Goal: Navigation & Orientation: Understand site structure

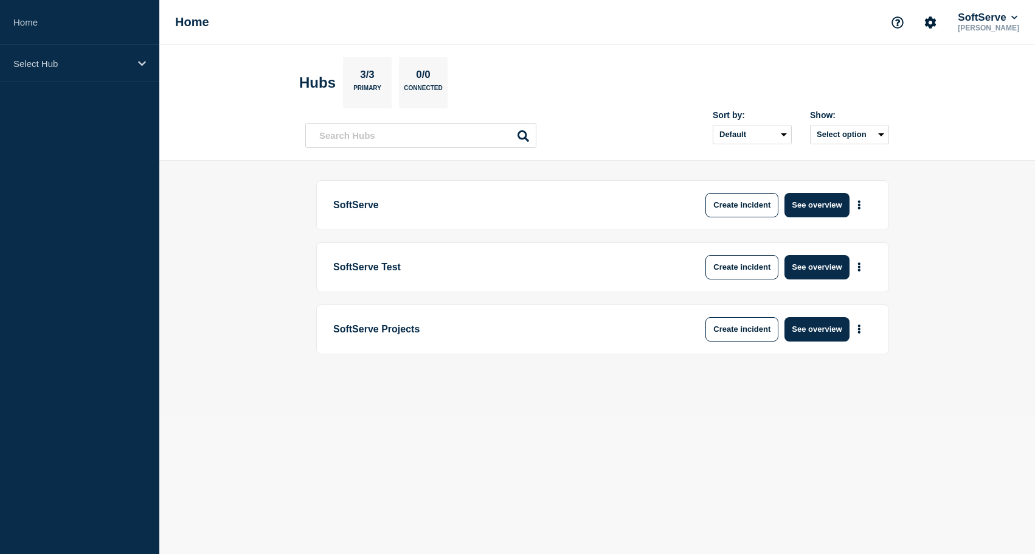
click at [283, 164] on main "SoftServe Create incident See overview SoftServe Test Create incident See overv…" at bounding box center [597, 288] width 876 height 254
click at [821, 204] on button "See overview" at bounding box center [817, 205] width 64 height 24
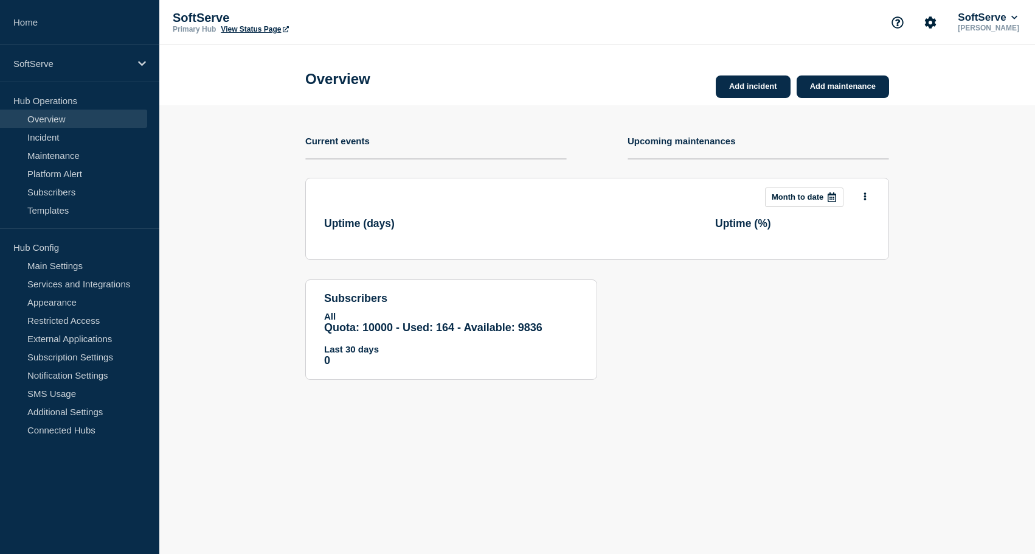
click at [246, 227] on section "Add incident Add maintenance Current events Upcoming maintenances This month Mo…" at bounding box center [597, 251] width 876 height 293
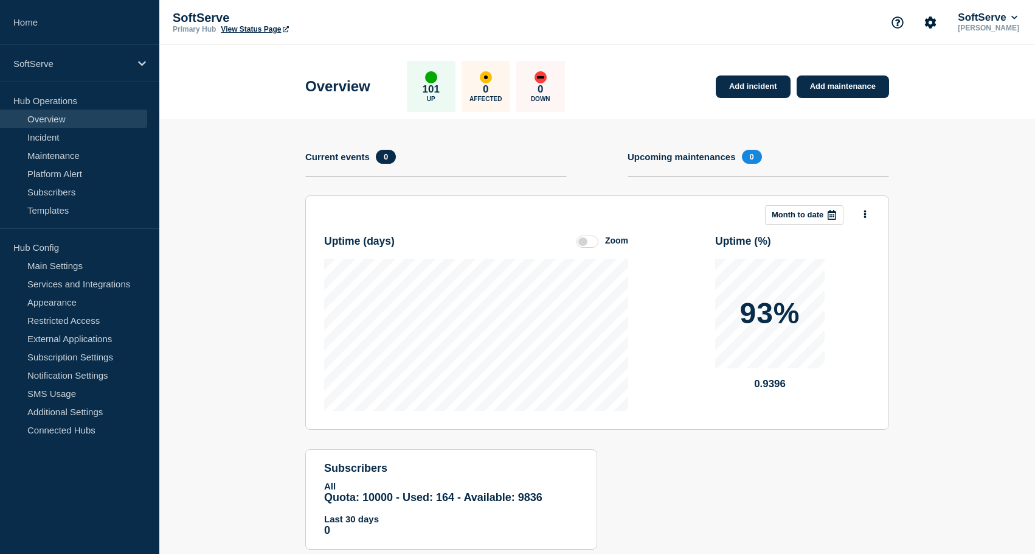
click at [943, 250] on section "Add incident Add maintenance Current events 0 Upcoming maintenances 0 This mont…" at bounding box center [597, 343] width 876 height 448
click at [249, 146] on section "Add incident Add maintenance Current events 0 Upcoming maintenances 0 This mont…" at bounding box center [597, 343] width 876 height 448
click at [267, 201] on section "Add incident Add maintenance Current events 0 Upcoming maintenances 0 This mont…" at bounding box center [597, 343] width 876 height 448
click at [262, 249] on section "Add incident Add maintenance Current events 0 Upcoming maintenances 0 This mont…" at bounding box center [597, 343] width 876 height 448
click at [667, 72] on div "Overview 101 Up 0 Affected 0 Down Add incident Add maintenance" at bounding box center [597, 82] width 611 height 74
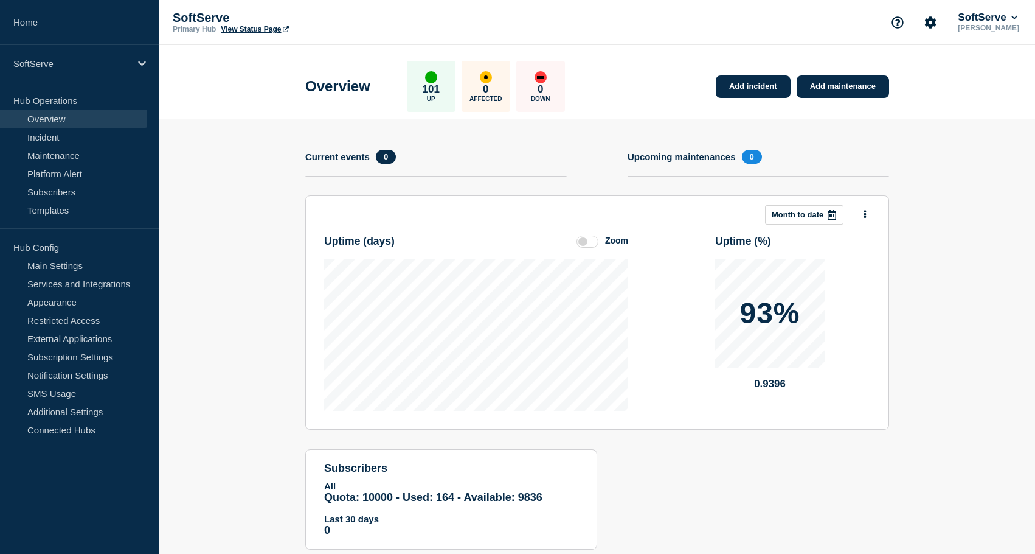
click at [67, 120] on link "Overview" at bounding box center [73, 118] width 147 height 18
click at [232, 294] on section "Add incident Add maintenance Current events 0 Upcoming maintenances 0 This mont…" at bounding box center [597, 343] width 876 height 448
click at [108, 290] on link "Services and Integrations" at bounding box center [73, 283] width 147 height 18
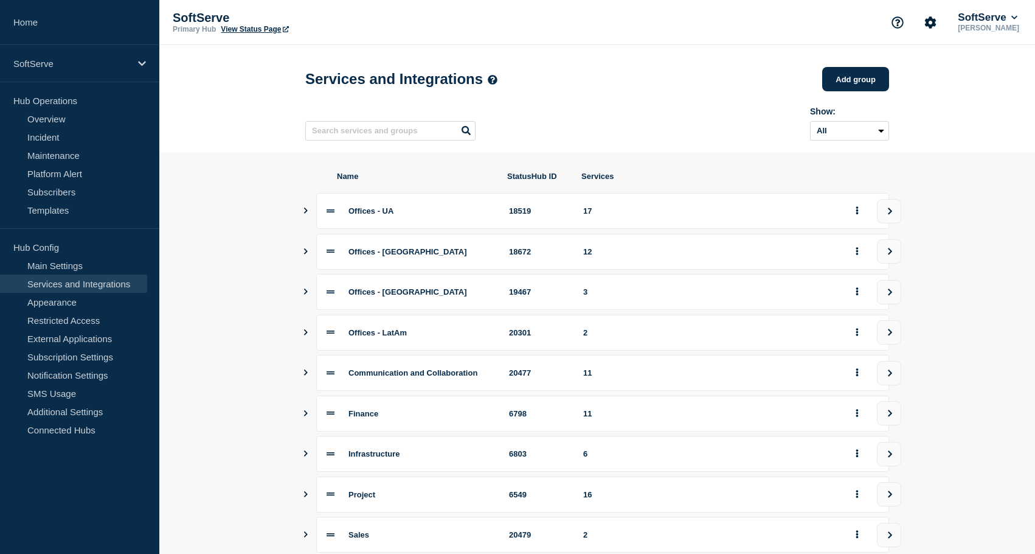
click at [242, 316] on section "Name StatusHub ID Services Offices - UA 18519 17 Offices - [GEOGRAPHIC_DATA] 18…" at bounding box center [597, 413] width 876 height 523
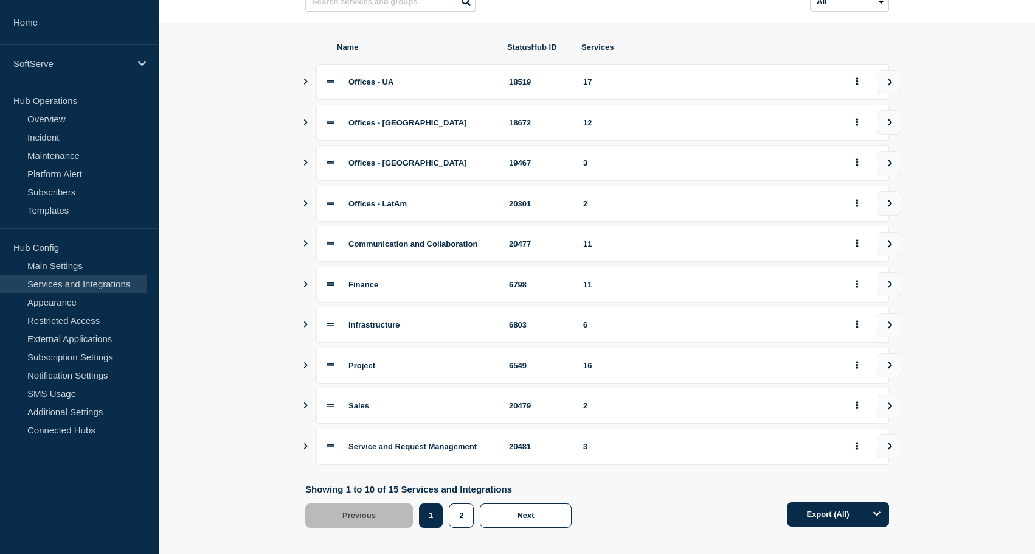
scroll to position [157, 0]
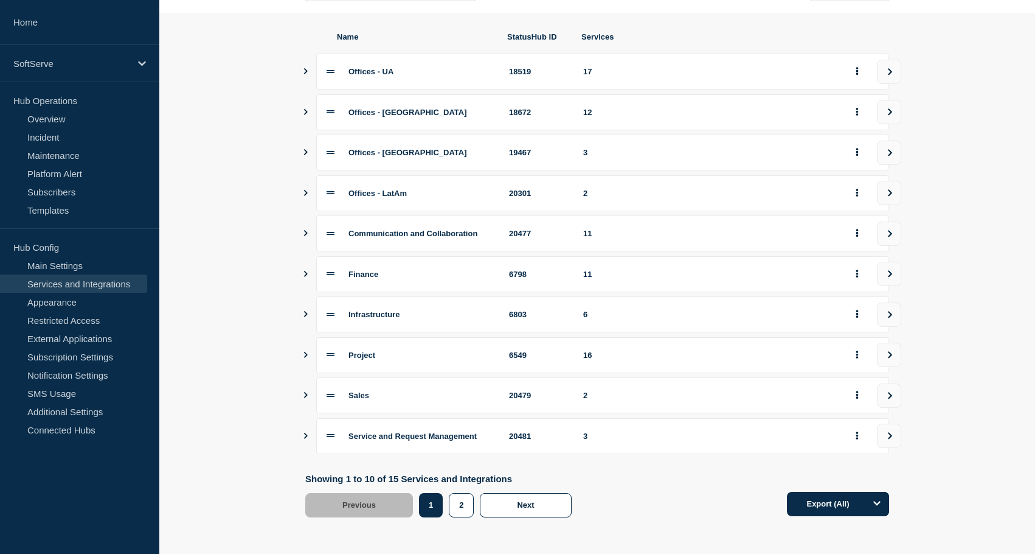
click at [305, 352] on icon "Show services" at bounding box center [306, 355] width 4 height 6
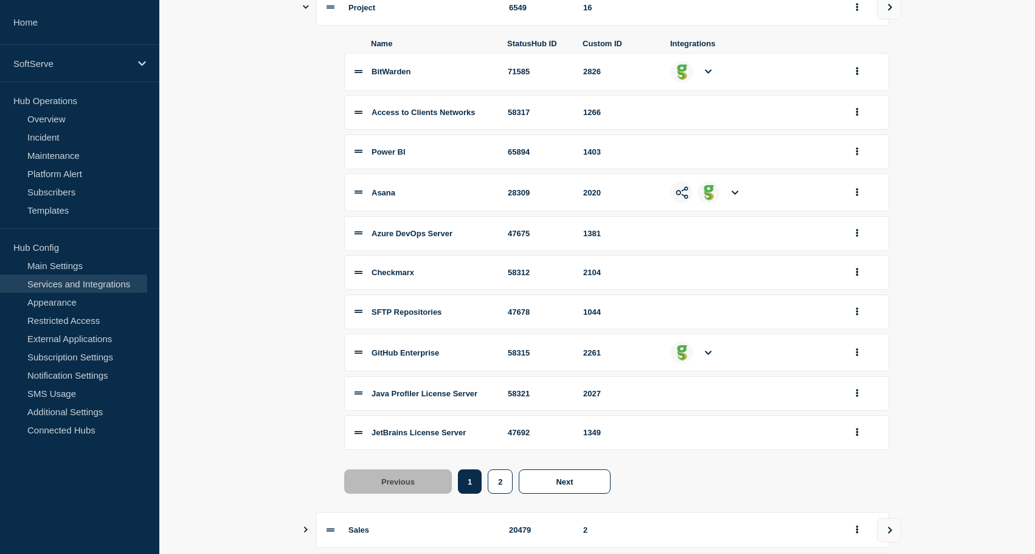
scroll to position [488, 0]
click at [496, 492] on button "2" at bounding box center [500, 480] width 25 height 24
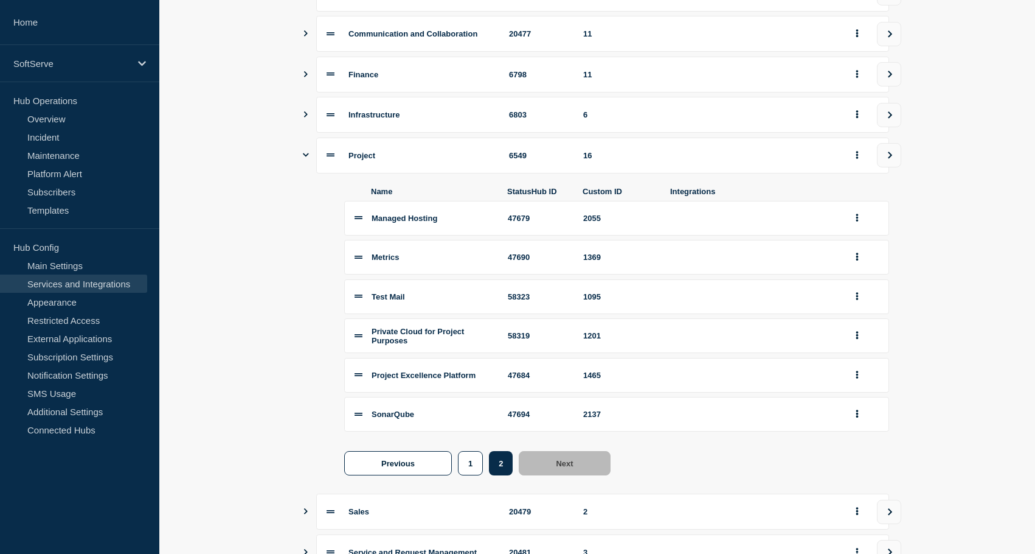
scroll to position [333, 0]
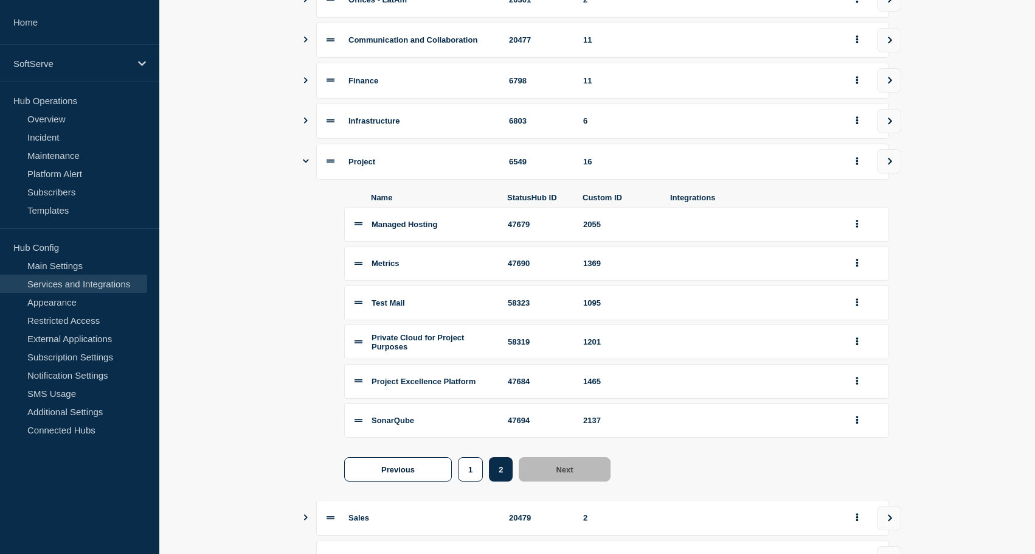
click at [305, 165] on icon "Show services" at bounding box center [306, 161] width 6 height 8
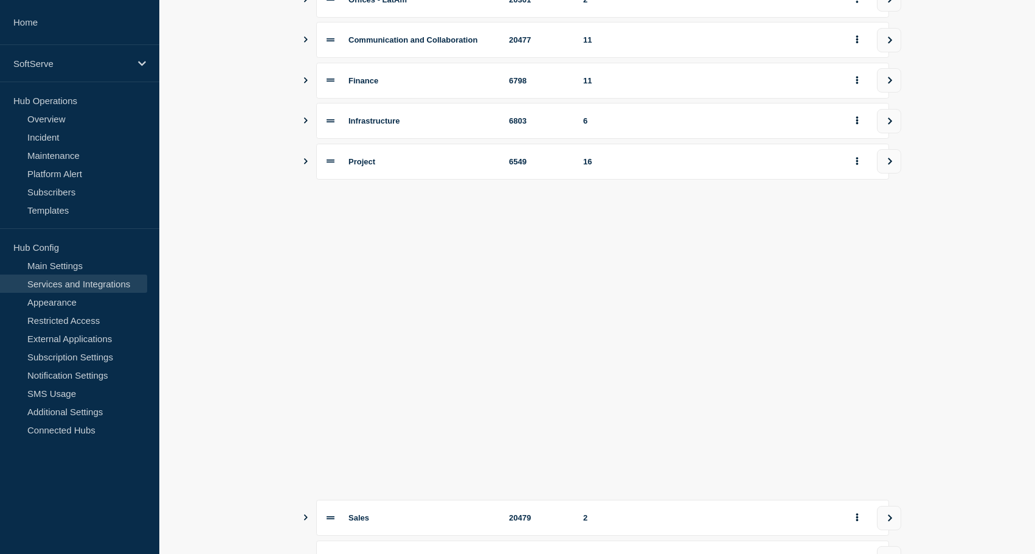
scroll to position [157, 0]
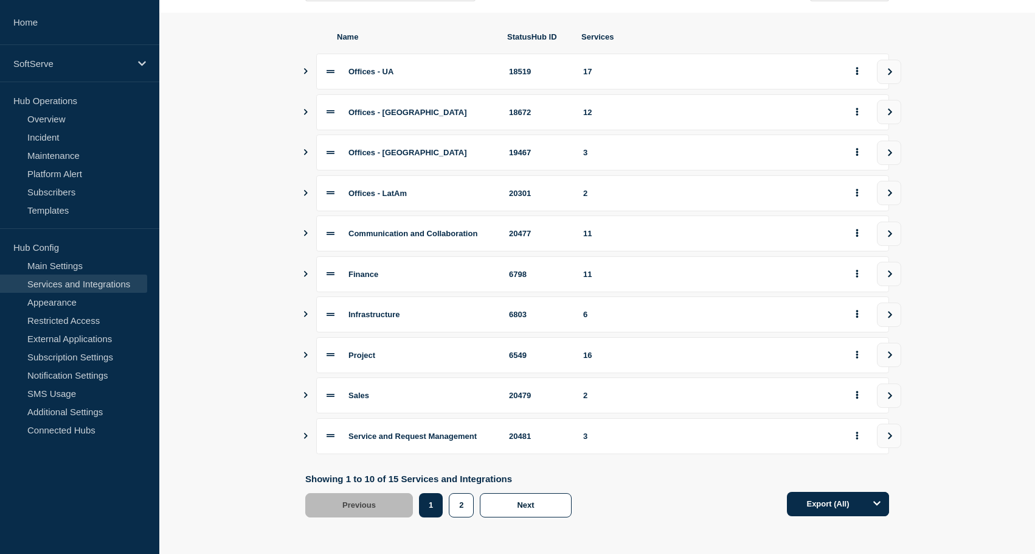
click at [241, 168] on section "Name StatusHub ID Services Offices - UA 18519 17 Offices - [GEOGRAPHIC_DATA] 18…" at bounding box center [597, 274] width 876 height 523
click at [456, 507] on button "2" at bounding box center [461, 505] width 25 height 24
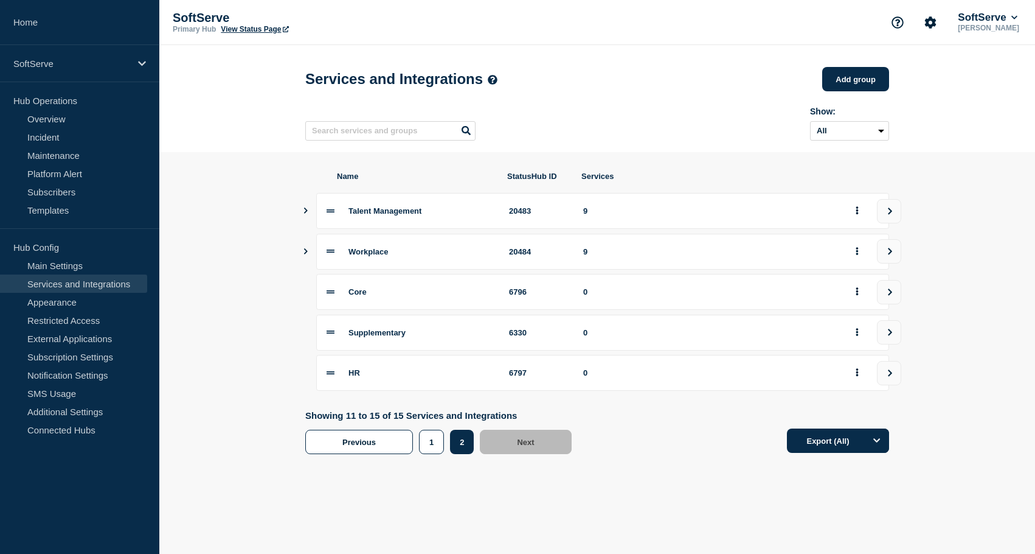
click at [237, 333] on section "Name StatusHub ID Services Talent Management 20483 9 Workplace 20484 9 Core 679…" at bounding box center [597, 312] width 876 height 320
click at [432, 453] on button "1" at bounding box center [431, 441] width 25 height 24
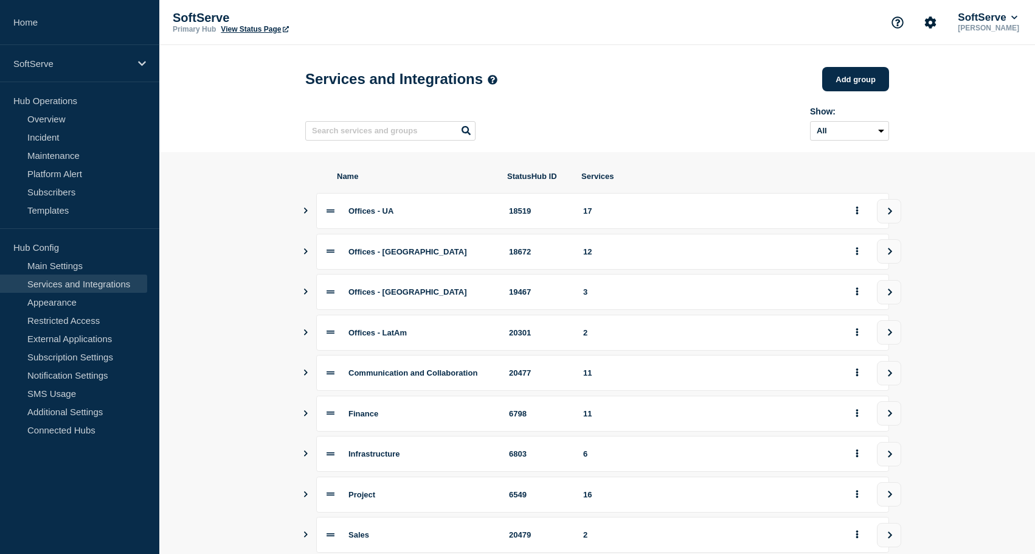
click at [264, 235] on section "Name StatusHub ID Services Offices - UA 18519 17 Offices - [GEOGRAPHIC_DATA] 18…" at bounding box center [597, 413] width 876 height 523
click at [241, 292] on section "Name StatusHub ID Services Offices - UA 18519 17 Offices - [GEOGRAPHIC_DATA] 18…" at bounding box center [597, 413] width 876 height 523
click at [231, 293] on section "Name StatusHub ID Services Offices - UA 18519 17 Offices - [GEOGRAPHIC_DATA] 18…" at bounding box center [597, 413] width 876 height 523
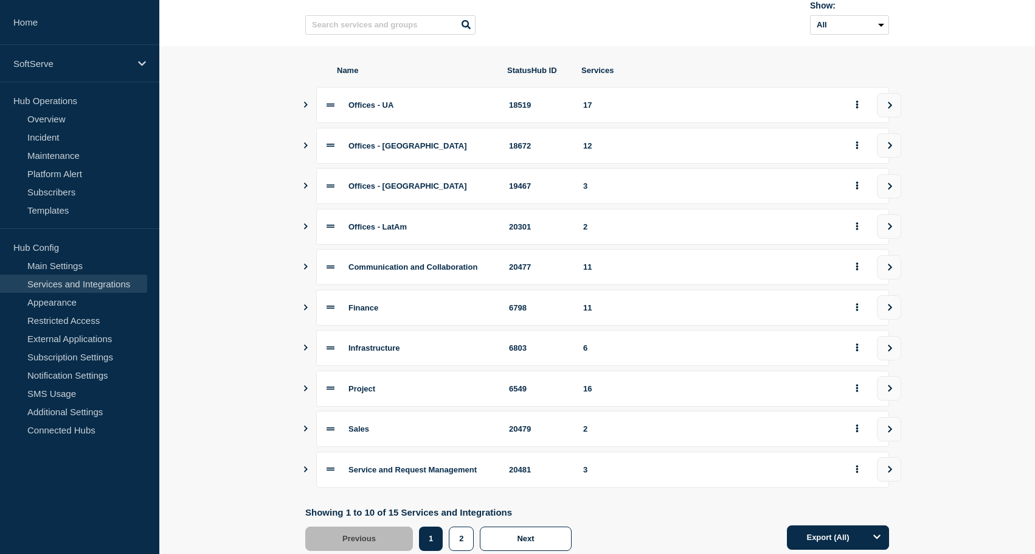
scroll to position [157, 0]
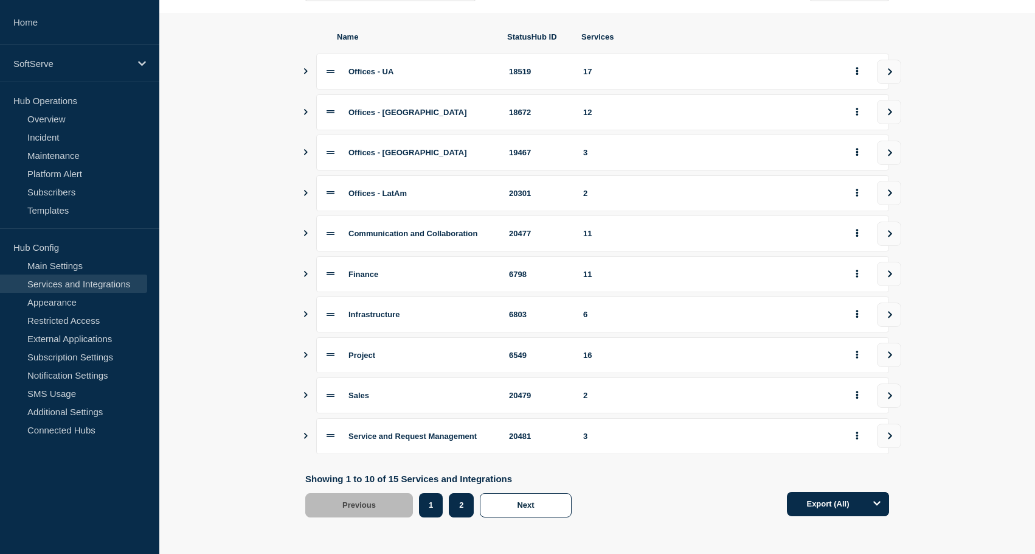
click at [467, 500] on button "2" at bounding box center [461, 505] width 25 height 24
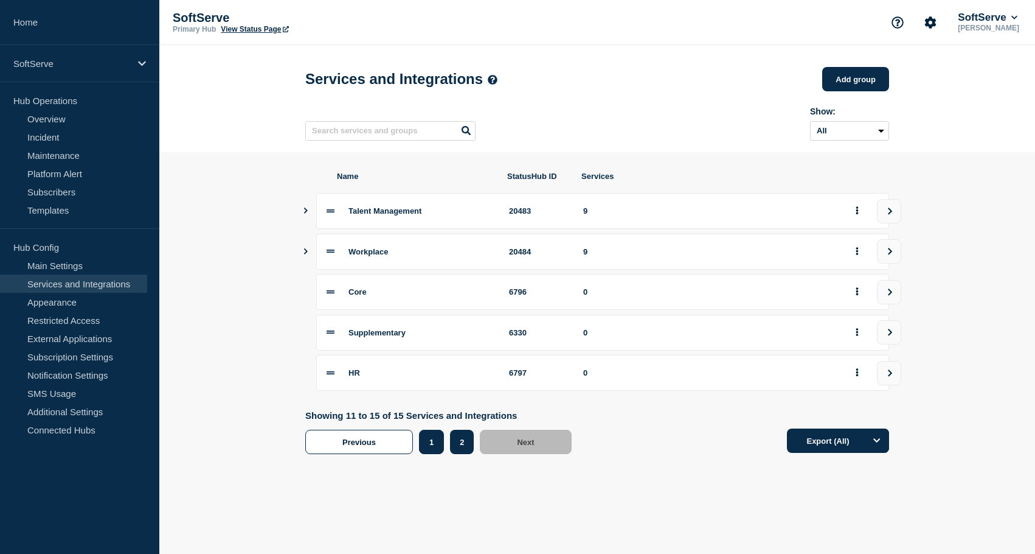
click at [434, 454] on button "1" at bounding box center [431, 441] width 25 height 24
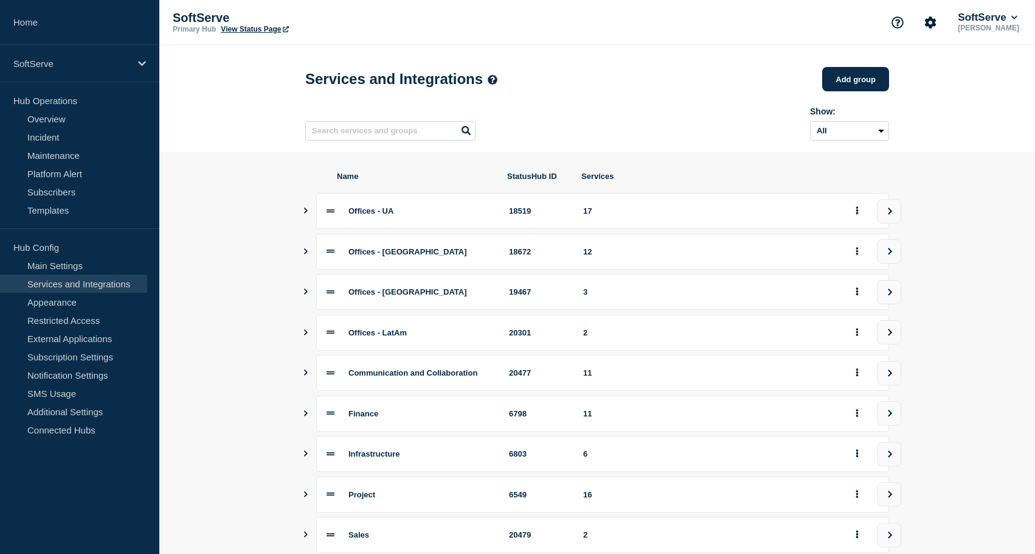
click at [262, 391] on section "Name StatusHub ID Services Offices - UA 18519 17 Offices - [GEOGRAPHIC_DATA] 18…" at bounding box center [597, 413] width 876 height 523
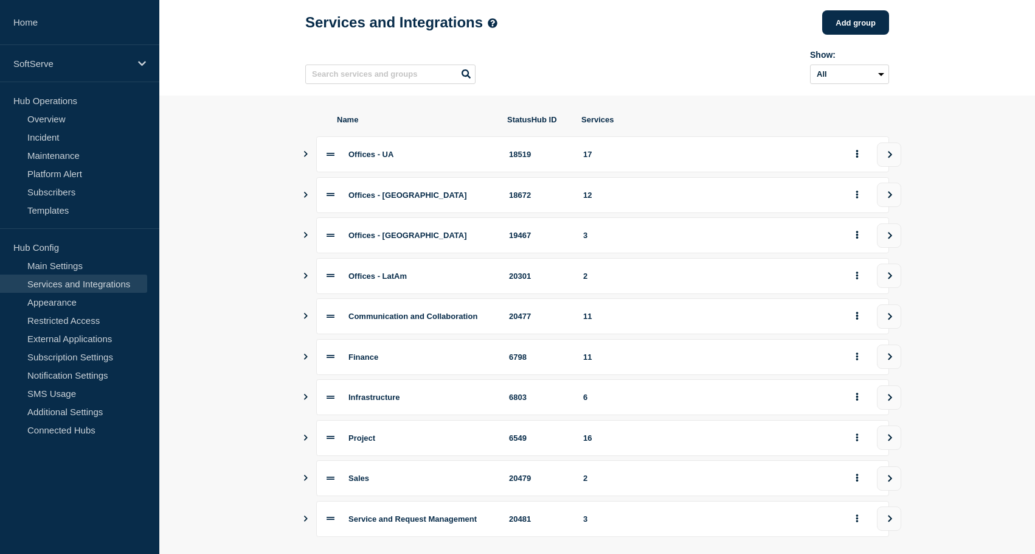
scroll to position [59, 0]
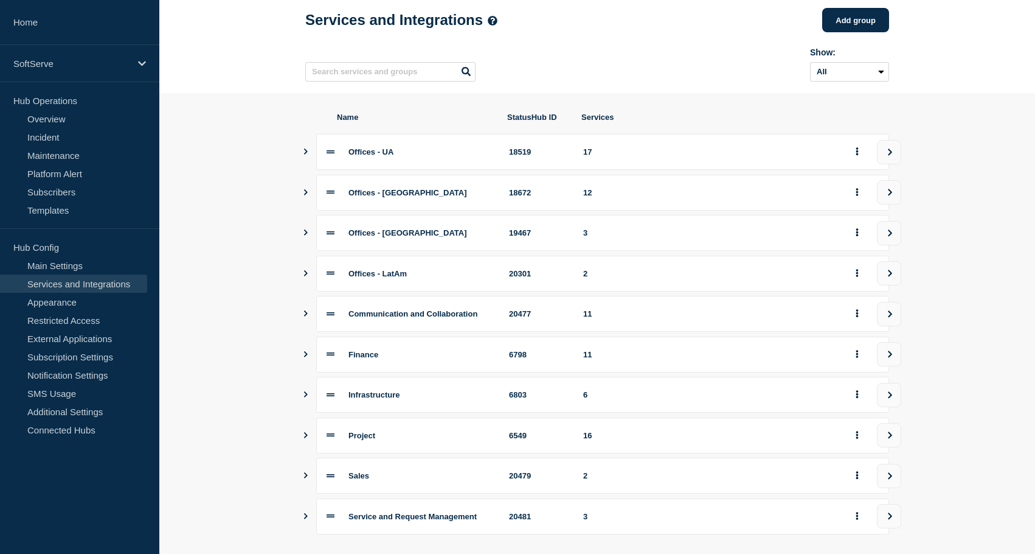
click at [232, 77] on header "Services and Integrations Add group Here you can create & manage services that …" at bounding box center [597, 39] width 876 height 107
click at [46, 23] on link "Home" at bounding box center [79, 22] width 159 height 45
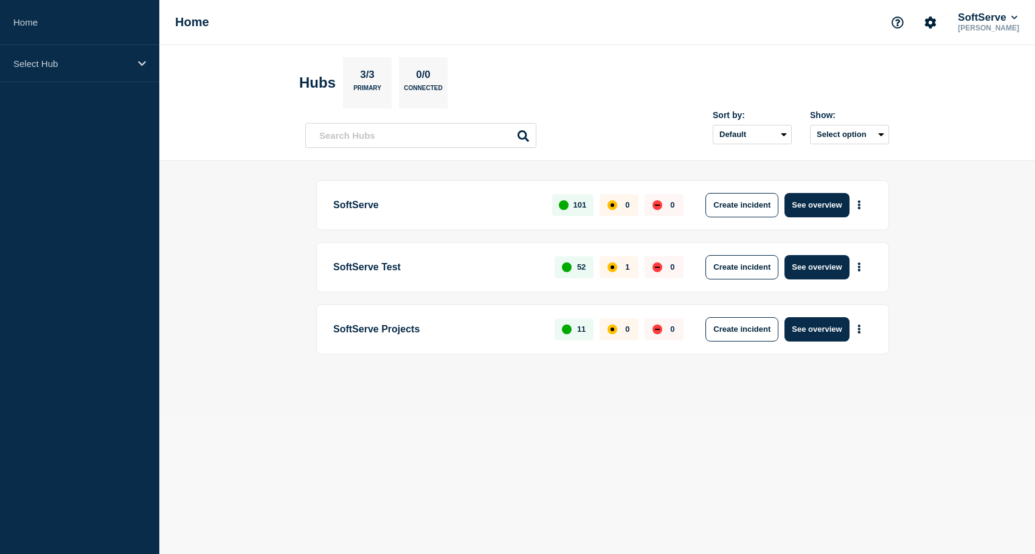
click at [728, 72] on section "Hubs 3/3 Primary 0/0 Connected" at bounding box center [597, 82] width 596 height 51
click at [252, 113] on header "Hubs 3/3 Primary 0/0 Connected Sort by: Default Last added Last updated Most ac…" at bounding box center [597, 103] width 876 height 116
click at [125, 66] on p "Select Hub" at bounding box center [71, 63] width 117 height 10
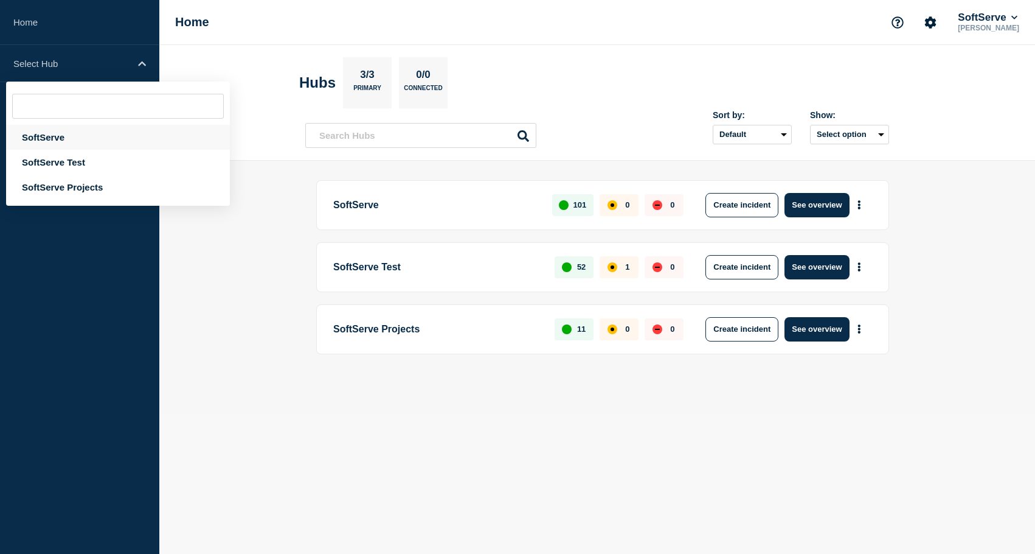
click at [99, 139] on div "SoftServe" at bounding box center [118, 137] width 224 height 25
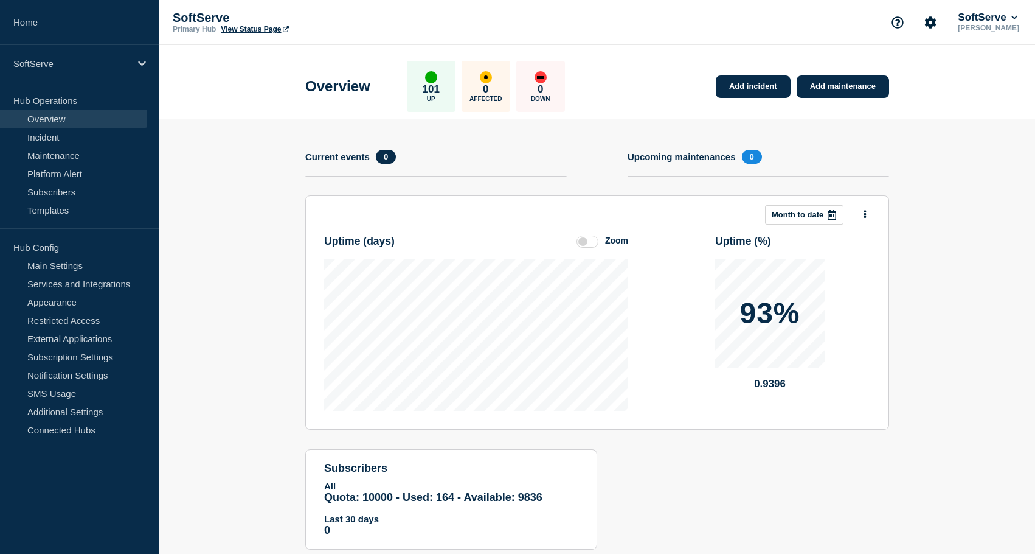
click at [226, 91] on header "Overview 101 Up 0 Affected 0 Down Add incident Add maintenance" at bounding box center [597, 82] width 876 height 74
click at [41, 39] on link "Home" at bounding box center [79, 22] width 159 height 45
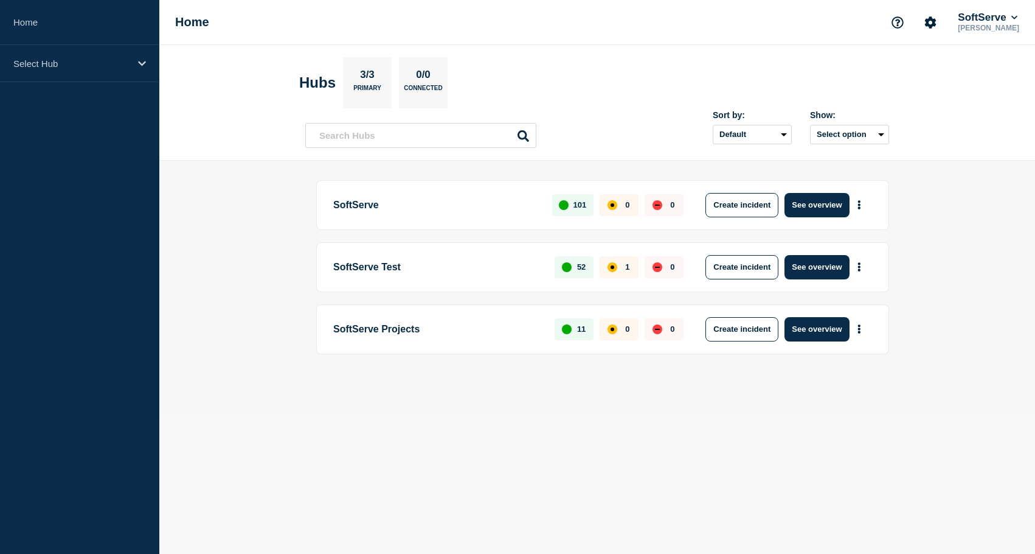
click at [765, 23] on div "Home SoftServe [PERSON_NAME]" at bounding box center [597, 22] width 876 height 45
